Goal: Communication & Community: Ask a question

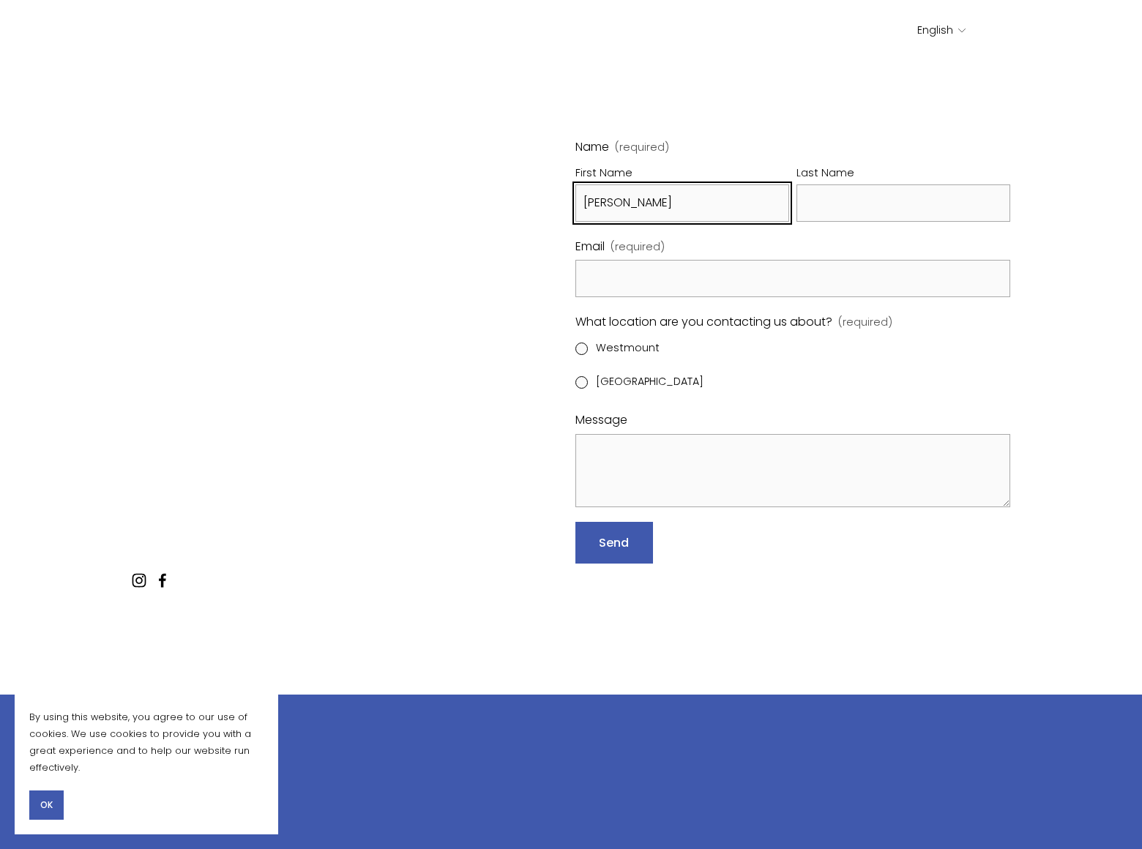
type input "[PERSON_NAME]"
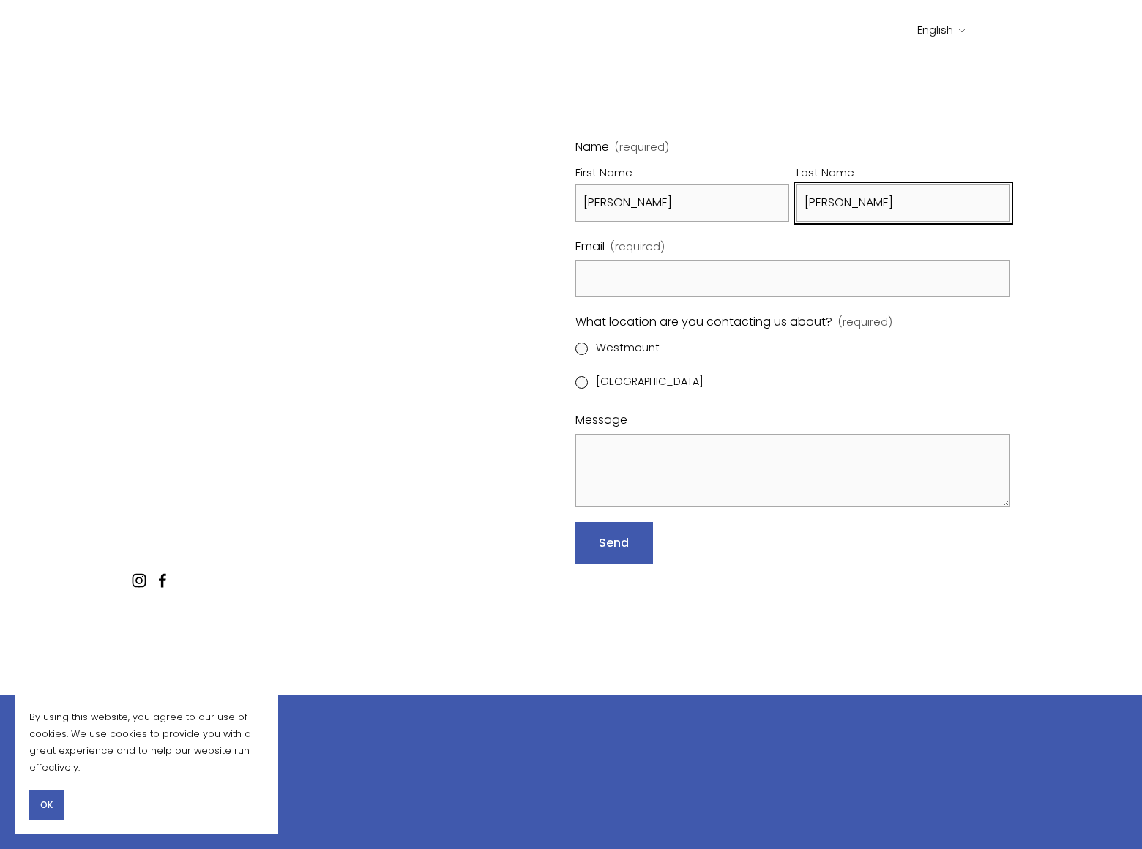
type input "[PERSON_NAME]"
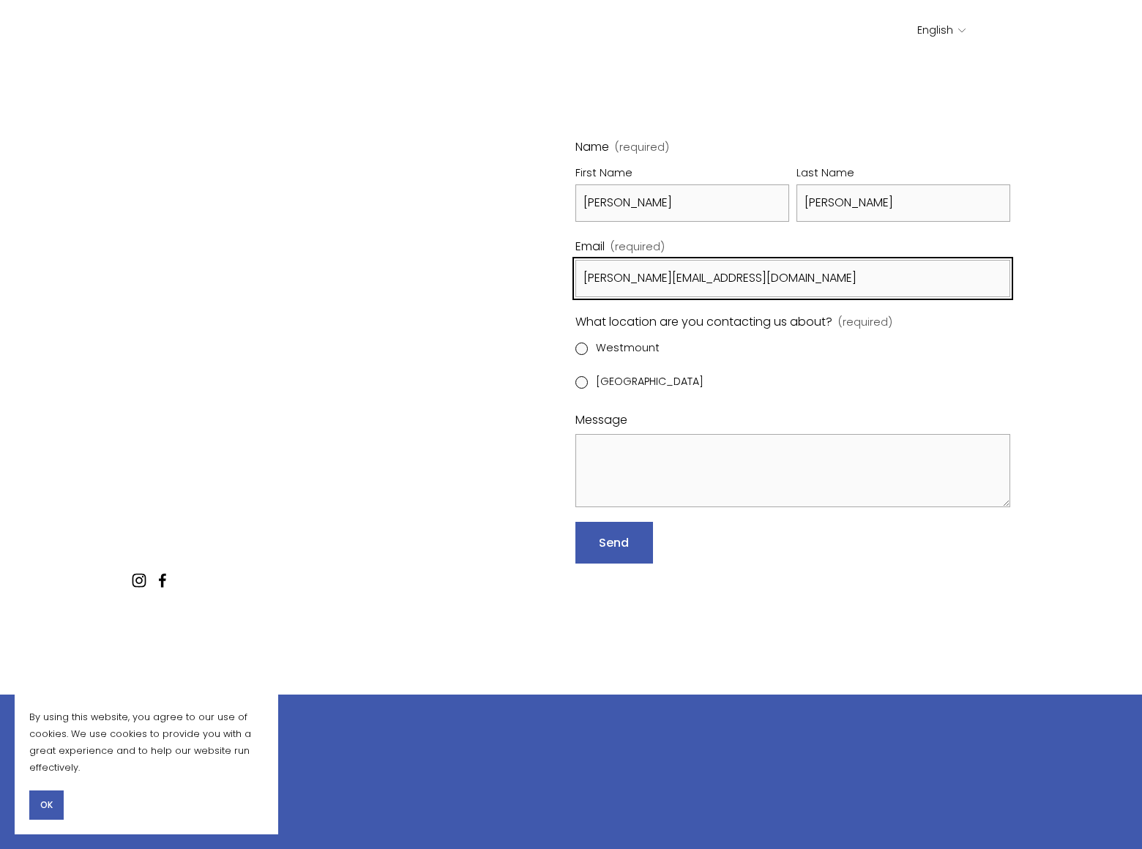
type input "[PERSON_NAME][EMAIL_ADDRESS][DOMAIN_NAME]"
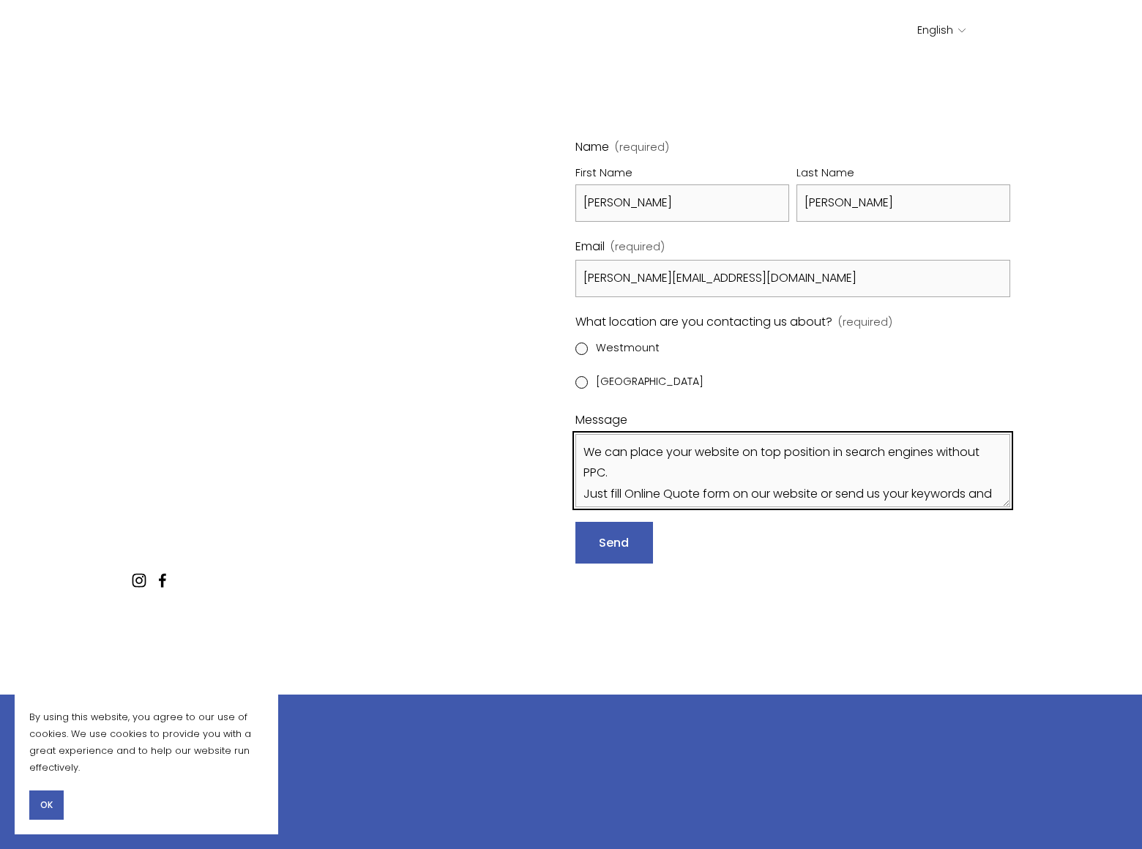
type textarea "We can place your website on top position in search engines without PPC. Just f…"
